Goal: Navigation & Orientation: Understand site structure

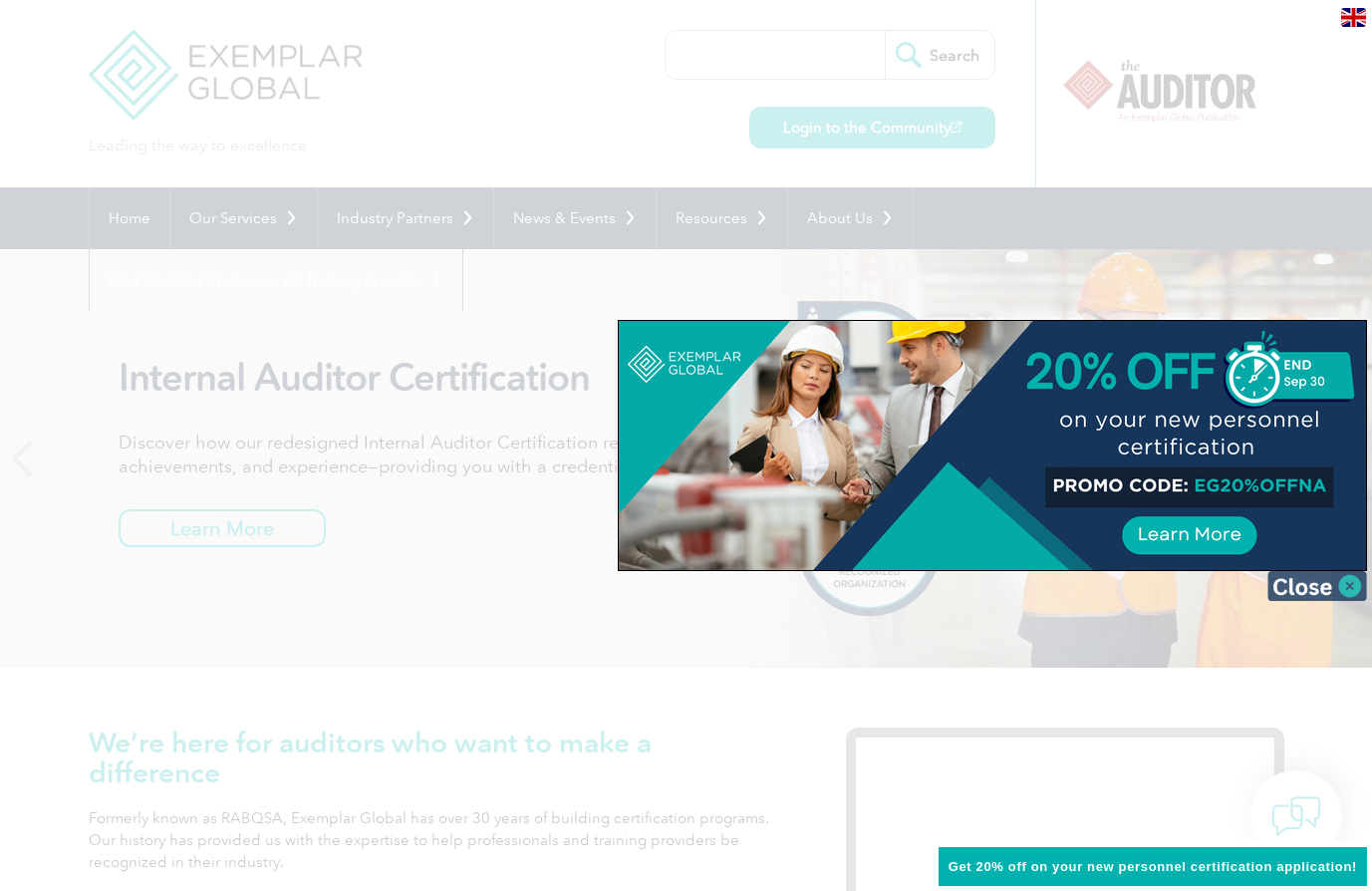
click at [1346, 589] on img at bounding box center [1318, 586] width 100 height 30
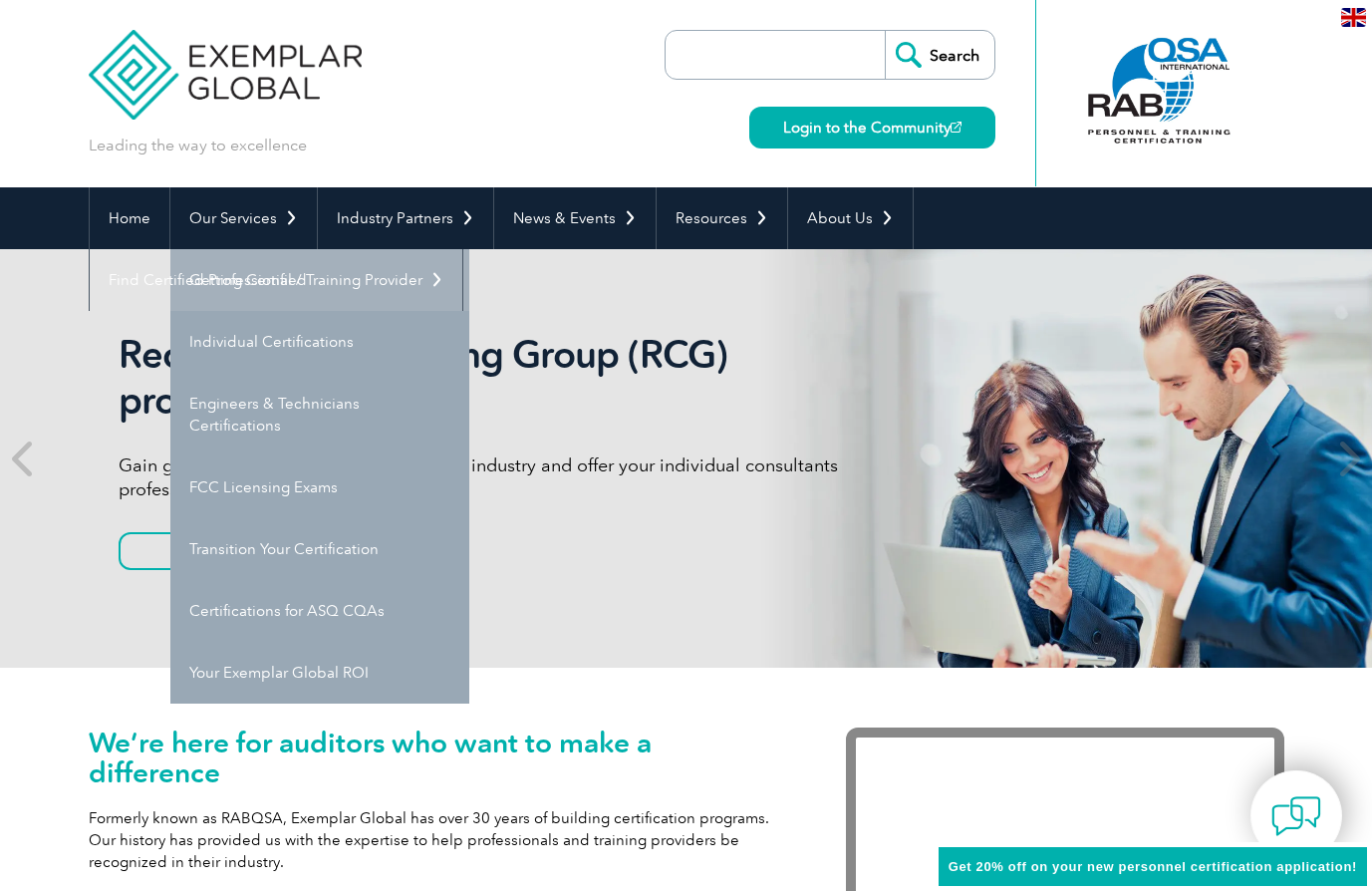
click at [241, 282] on link "Getting Certified" at bounding box center [320, 280] width 299 height 62
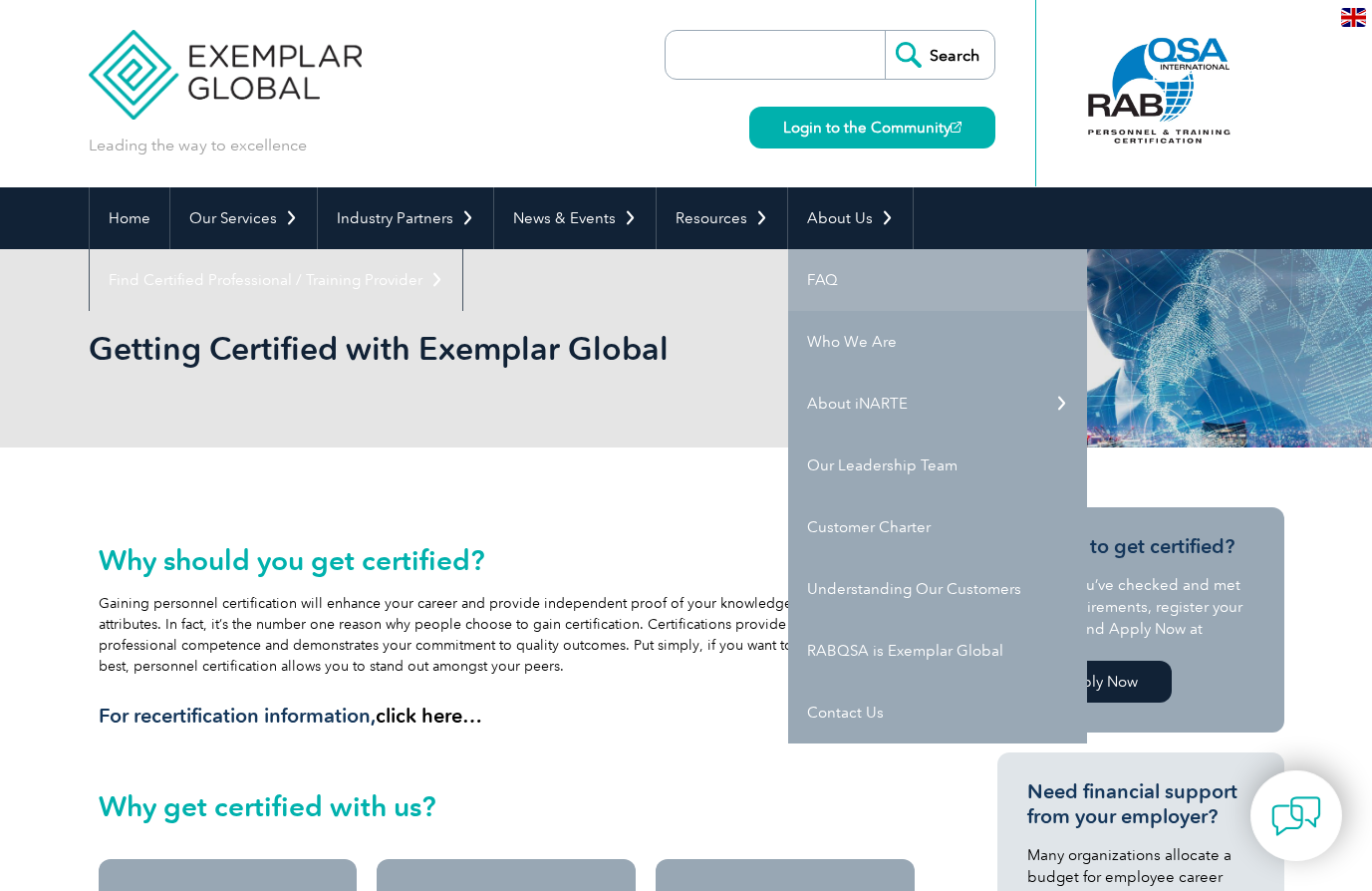
click at [818, 273] on link "FAQ" at bounding box center [938, 280] width 299 height 62
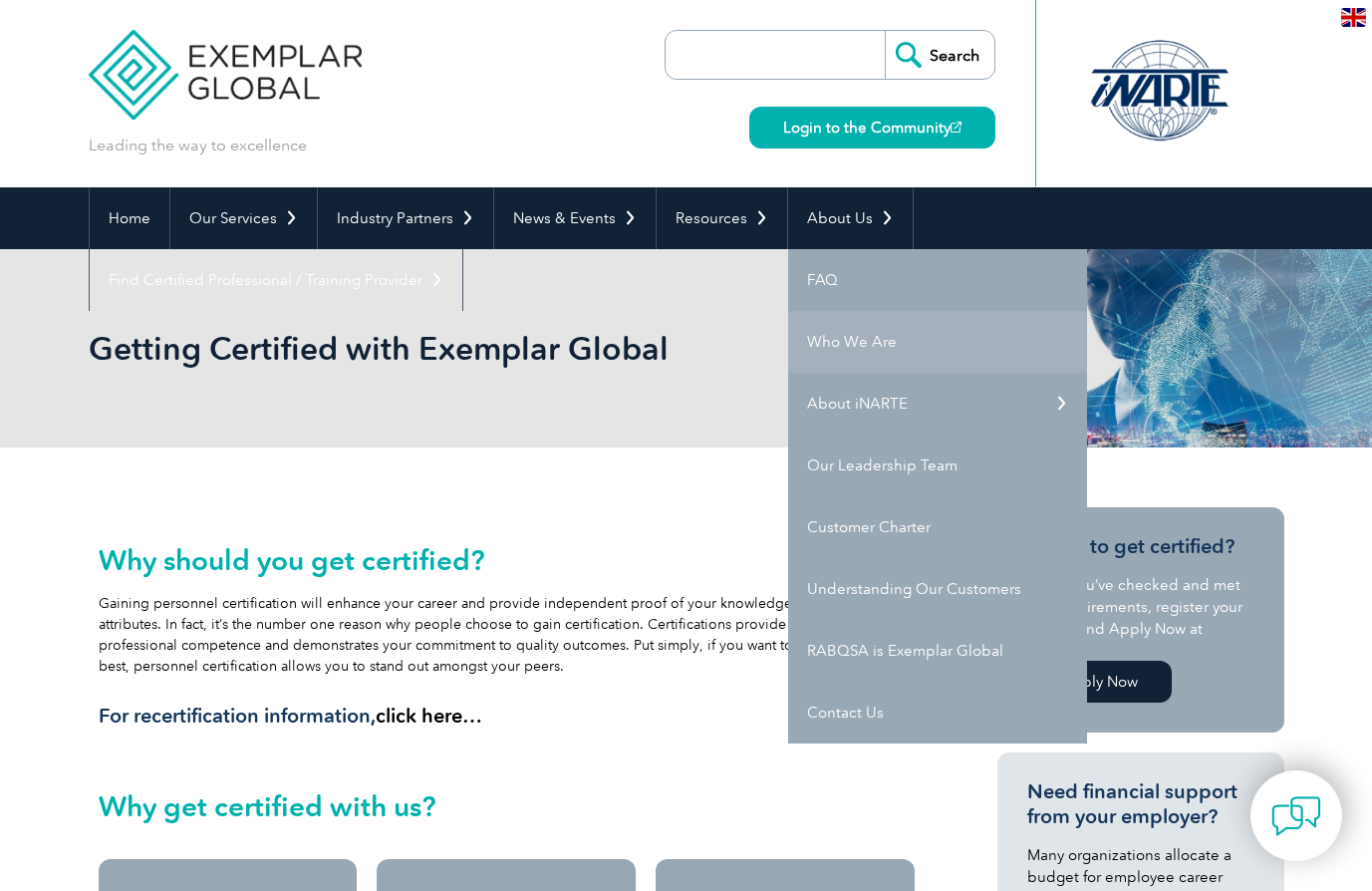
click at [819, 339] on link "Who We Are" at bounding box center [938, 342] width 299 height 62
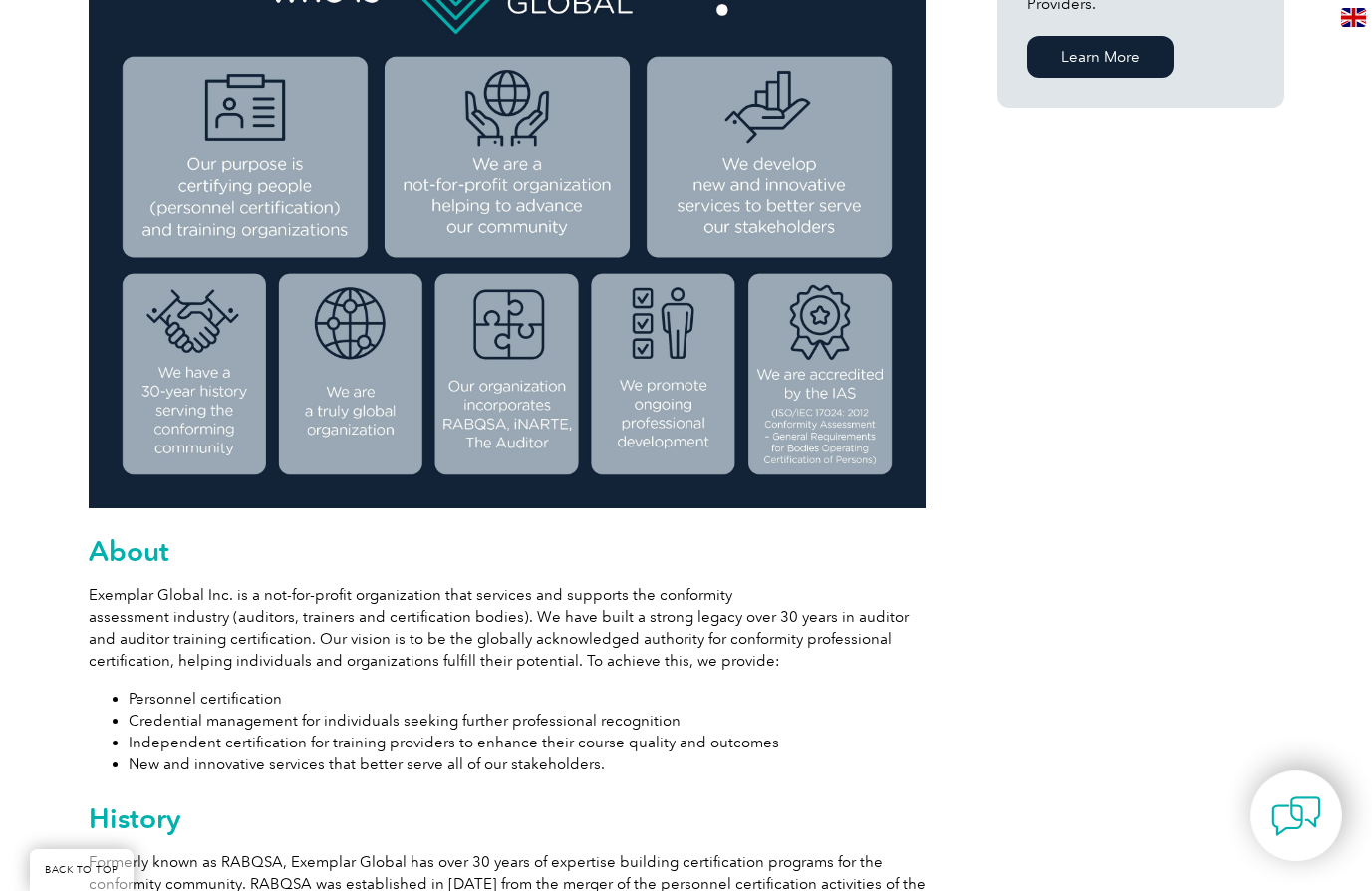
scroll to position [997, 0]
